Goal: Task Accomplishment & Management: Manage account settings

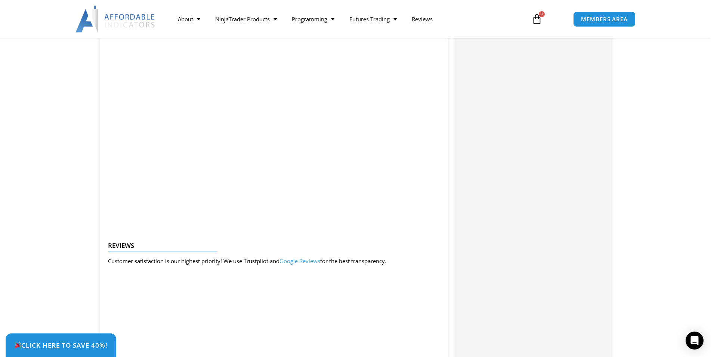
scroll to position [838, 0]
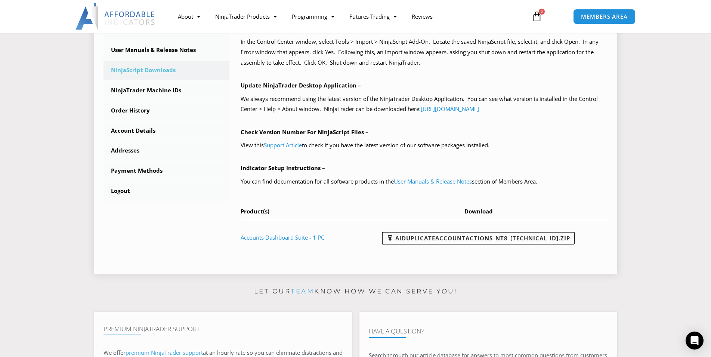
scroll to position [76, 0]
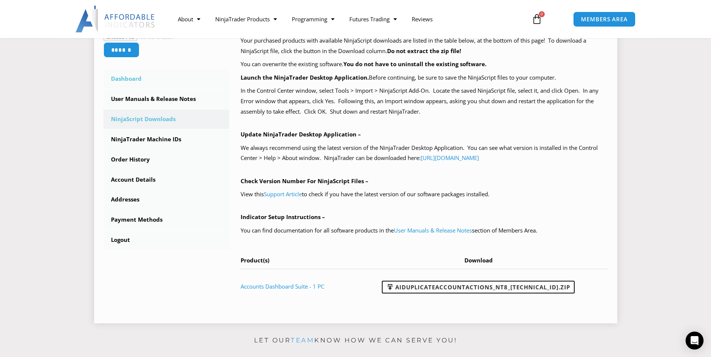
scroll to position [229, 0]
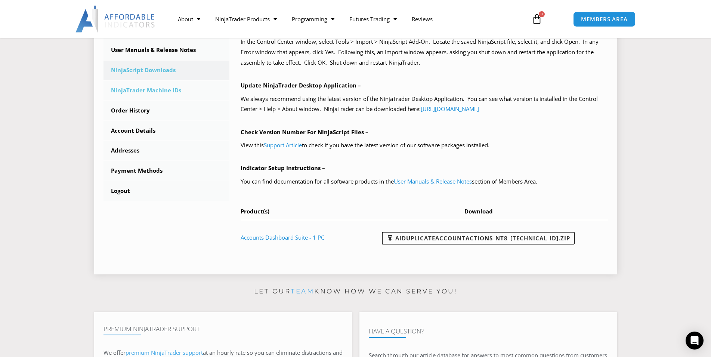
click at [135, 93] on link "NinjaTrader Machine IDs" at bounding box center [166, 90] width 126 height 19
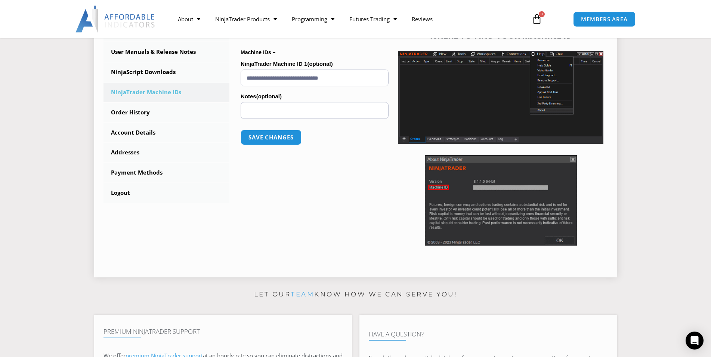
scroll to position [229, 0]
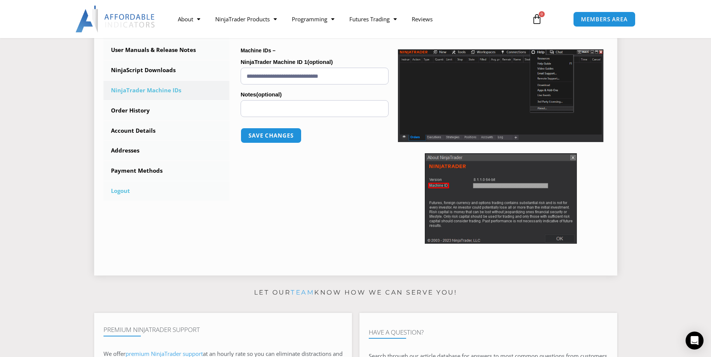
click at [122, 191] on link "Logout" at bounding box center [166, 190] width 126 height 19
